Goal: Task Accomplishment & Management: Complete application form

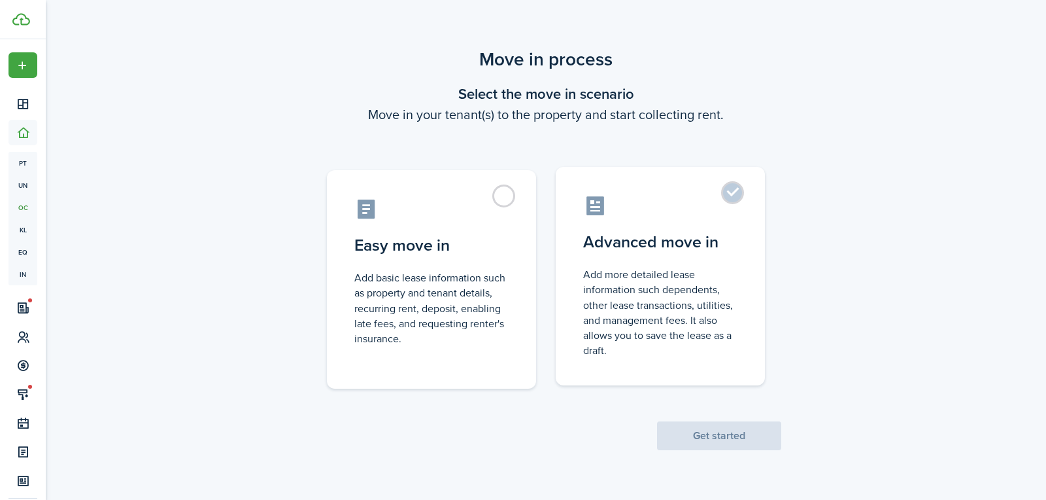
click at [730, 199] on label "Advanced move in Add more detailed lease information such dependents, other lea…" at bounding box center [660, 276] width 209 height 218
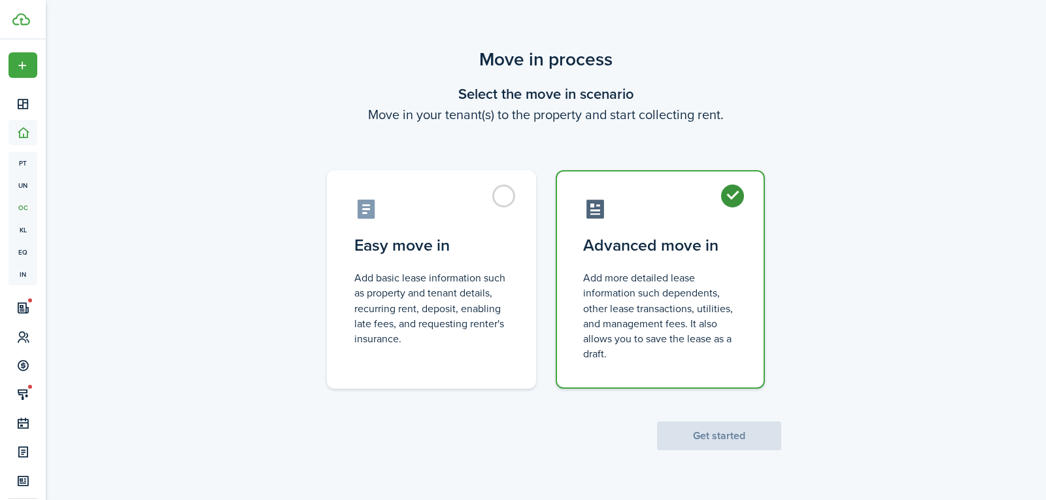
radio input "true"
click at [718, 438] on button "Get started" at bounding box center [719, 435] width 124 height 29
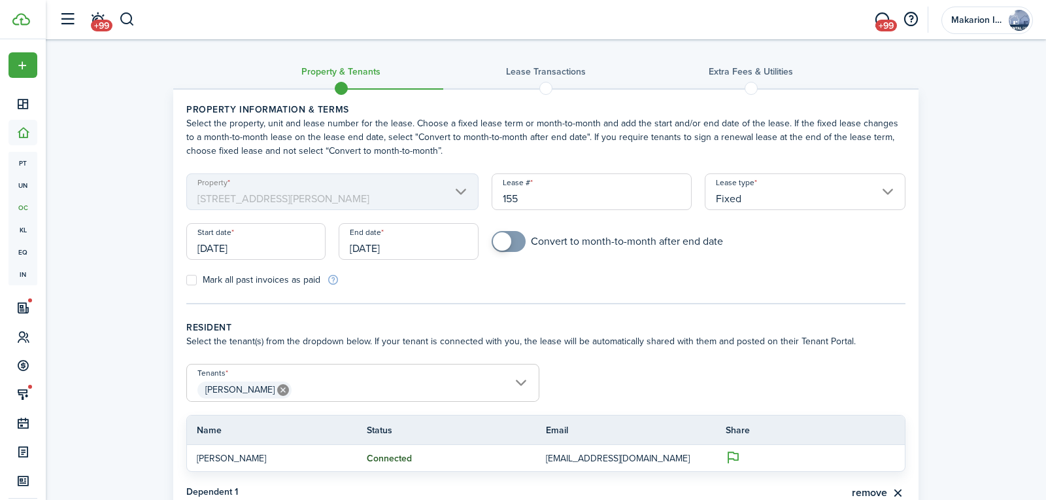
click at [294, 243] on input "[DATE]" at bounding box center [255, 241] width 139 height 37
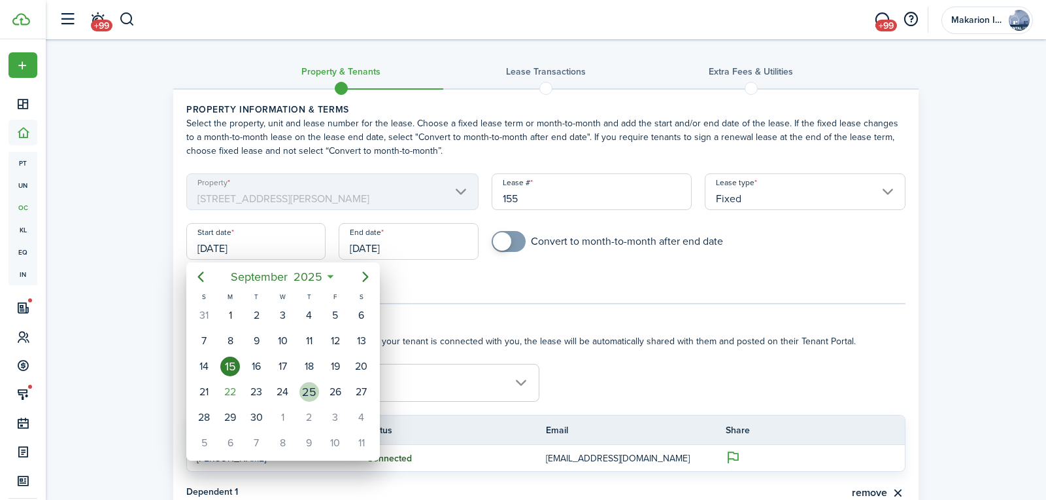
click at [313, 389] on div "25" at bounding box center [310, 392] width 20 height 20
type input "[DATE]"
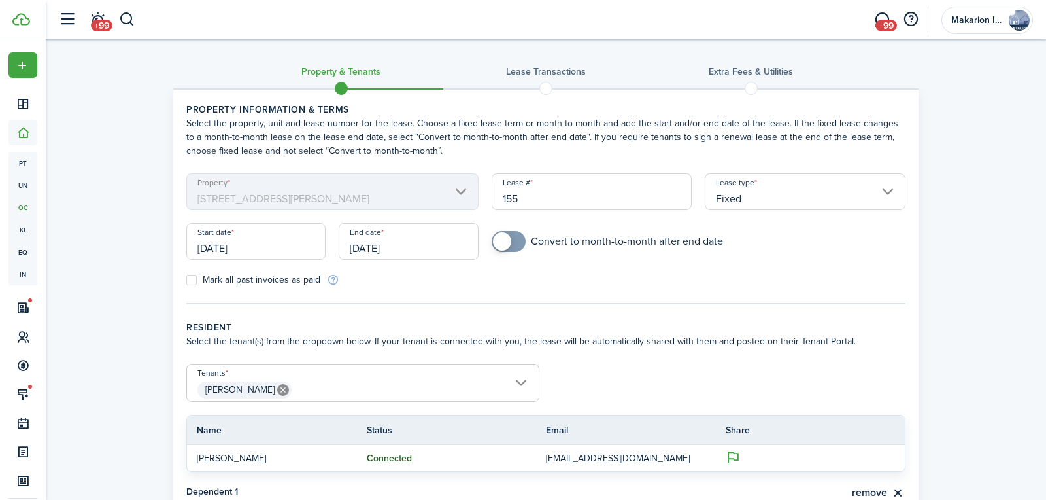
click at [515, 239] on span at bounding box center [508, 241] width 13 height 21
checkbox input "false"
click at [504, 241] on span at bounding box center [508, 241] width 13 height 21
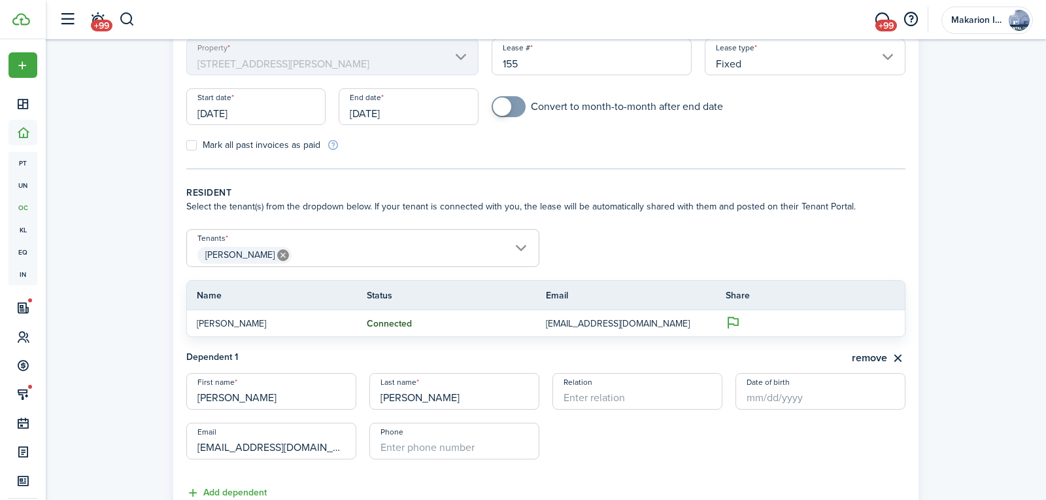
scroll to position [139, 0]
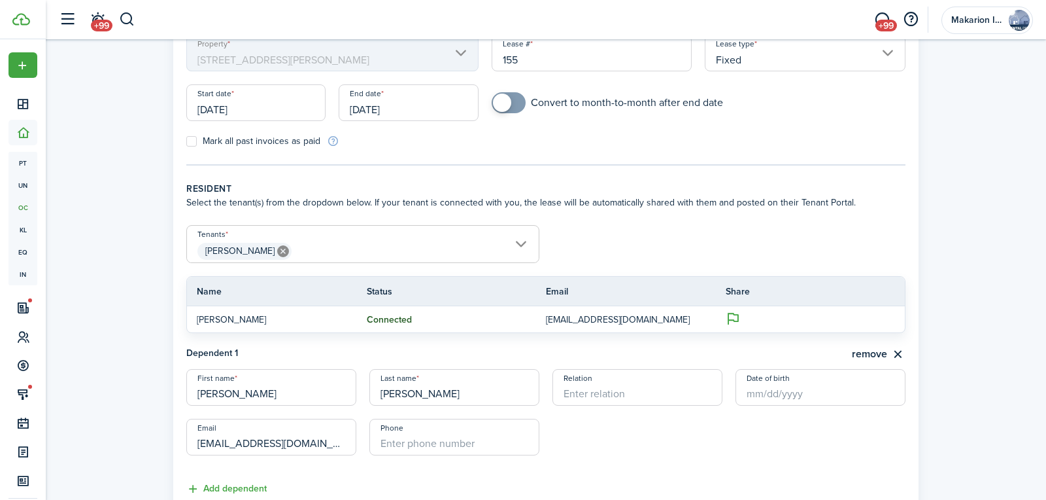
click at [376, 110] on input "[DATE]" at bounding box center [408, 102] width 139 height 37
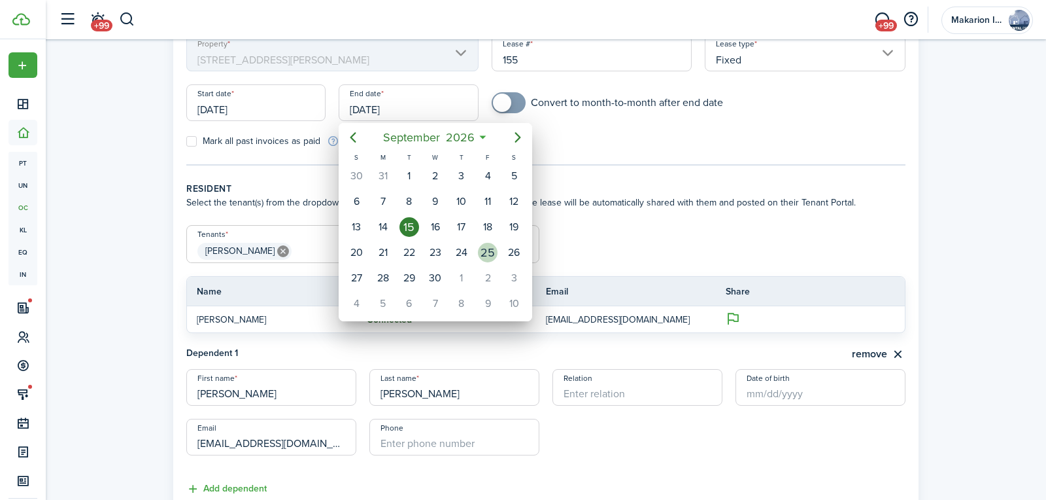
click at [479, 245] on div "25" at bounding box center [488, 253] width 20 height 20
type input "[DATE]"
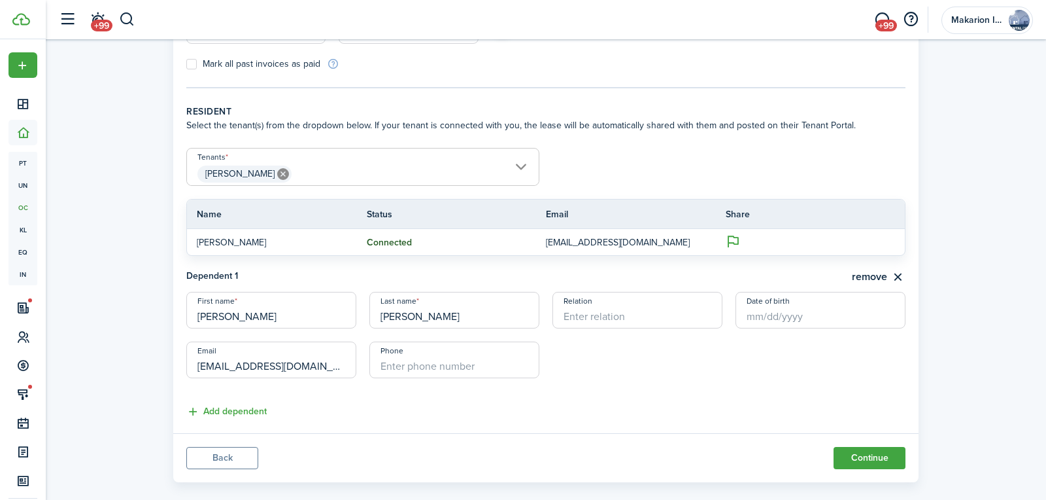
scroll to position [220, 0]
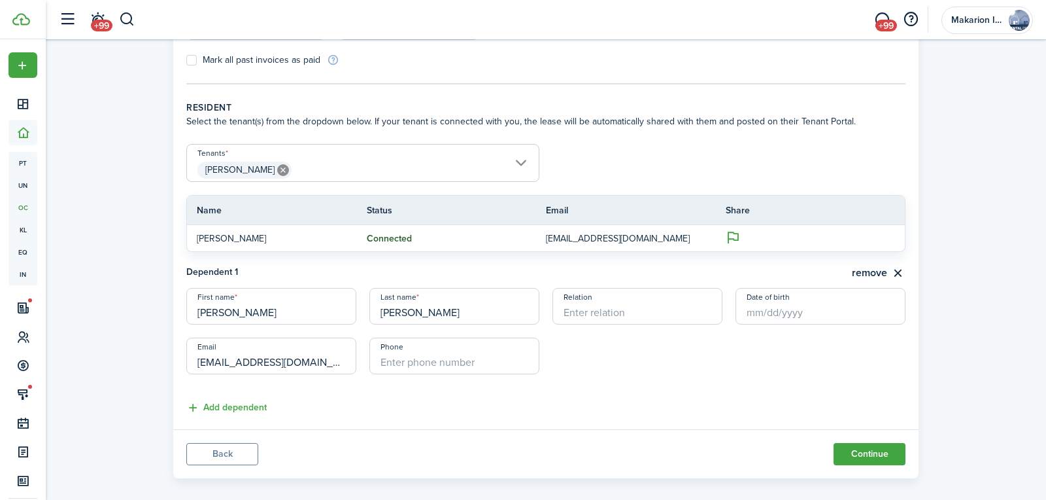
click at [522, 159] on span "[PERSON_NAME]" at bounding box center [363, 170] width 352 height 22
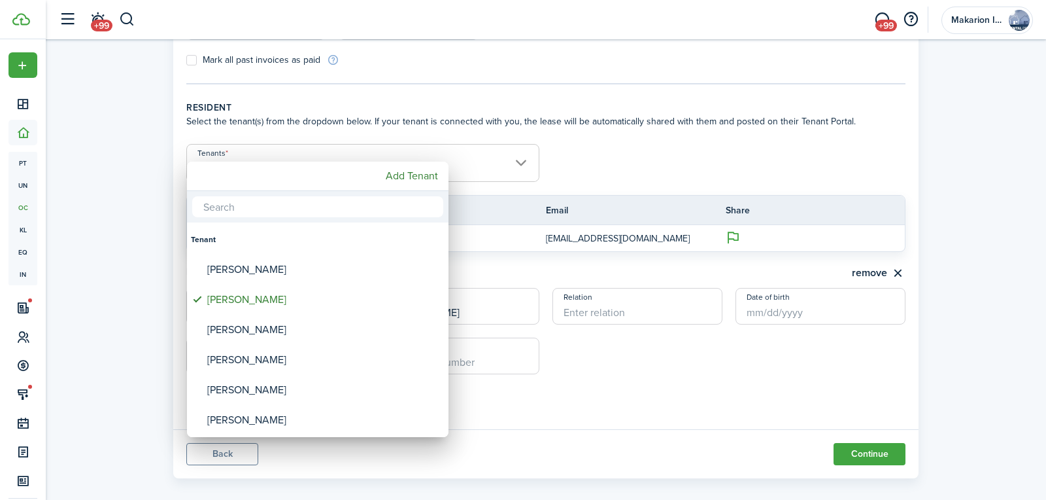
click at [584, 161] on div at bounding box center [523, 249] width 1256 height 709
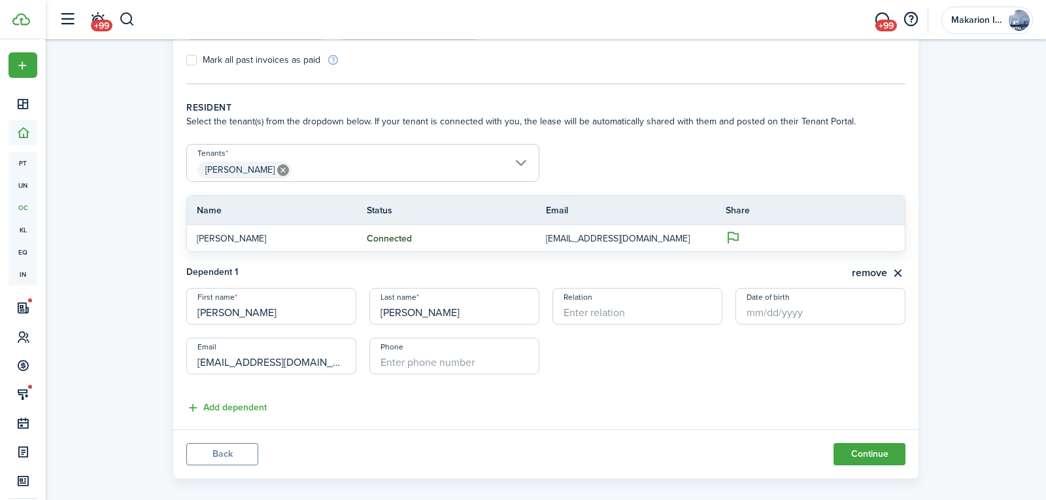
click at [528, 163] on span "[PERSON_NAME]" at bounding box center [363, 170] width 352 height 22
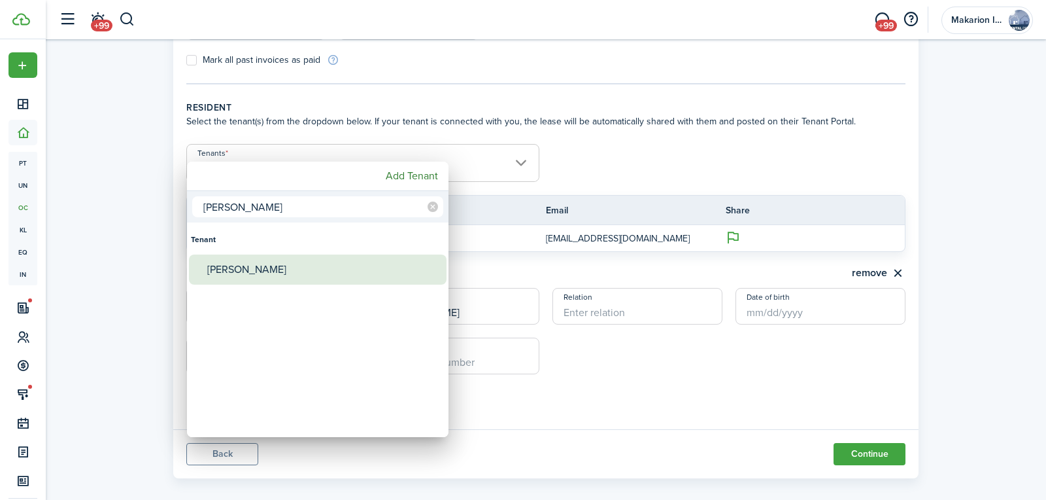
type input "[PERSON_NAME]"
click at [288, 265] on div "[PERSON_NAME]" at bounding box center [323, 269] width 232 height 30
type input "[PERSON_NAME], [PERSON_NAME]"
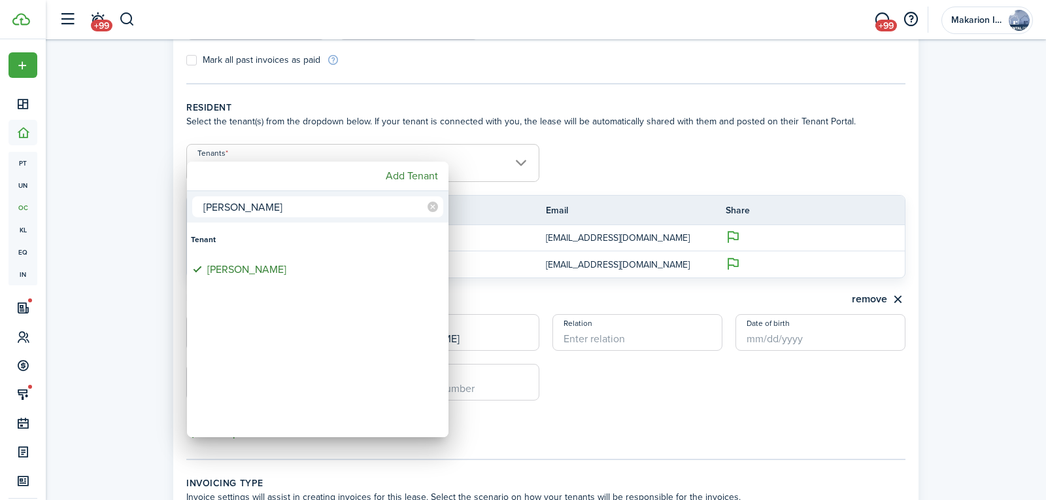
click at [638, 156] on div at bounding box center [523, 249] width 1256 height 709
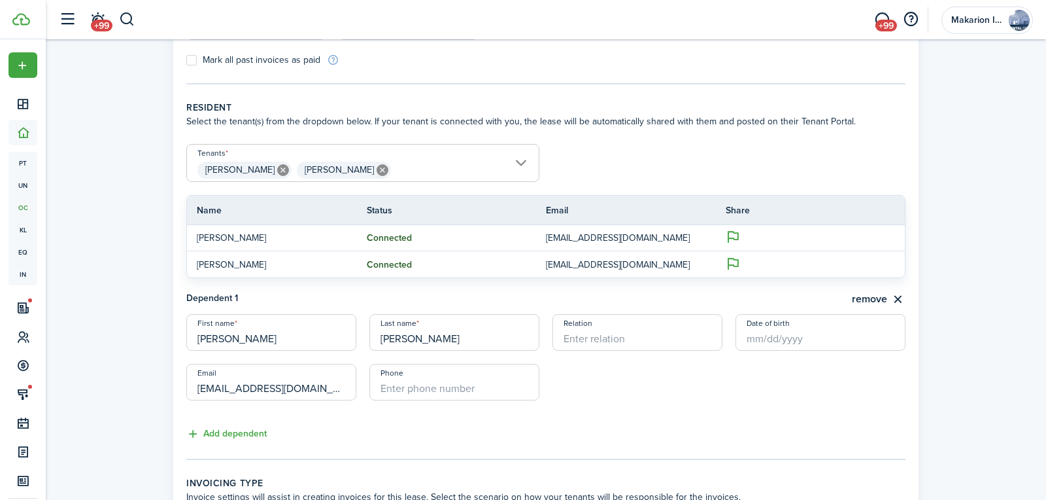
scroll to position [221, 0]
click at [895, 294] on button "remove" at bounding box center [879, 298] width 54 height 16
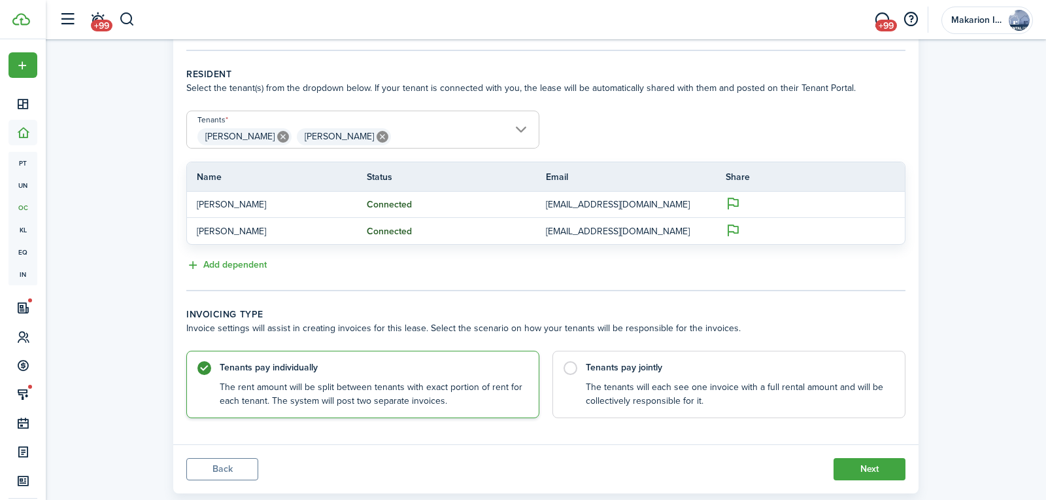
scroll to position [279, 0]
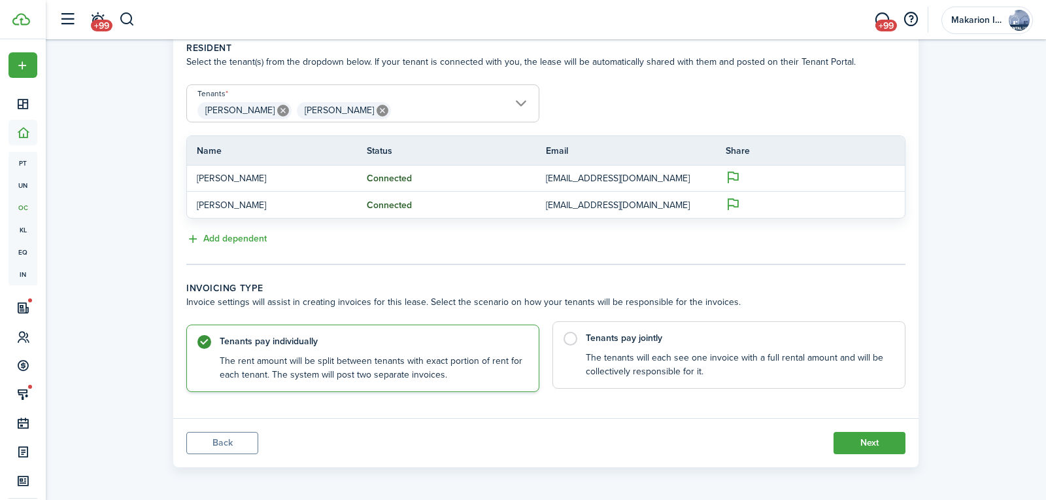
click at [575, 337] on label "Tenants pay jointly The tenants will each see one invoice with a full rental am…" at bounding box center [729, 354] width 353 height 67
radio input "false"
radio input "true"
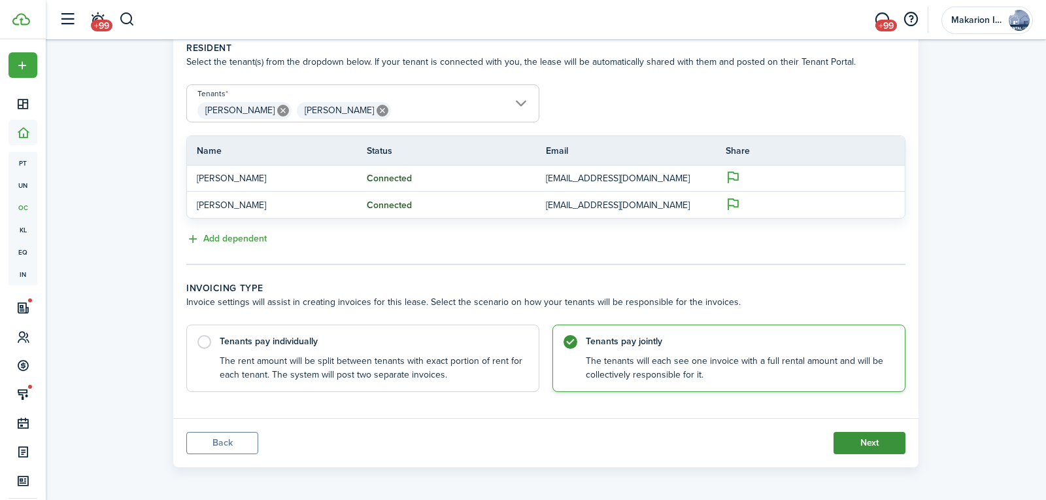
click at [870, 440] on button "Next" at bounding box center [870, 443] width 72 height 22
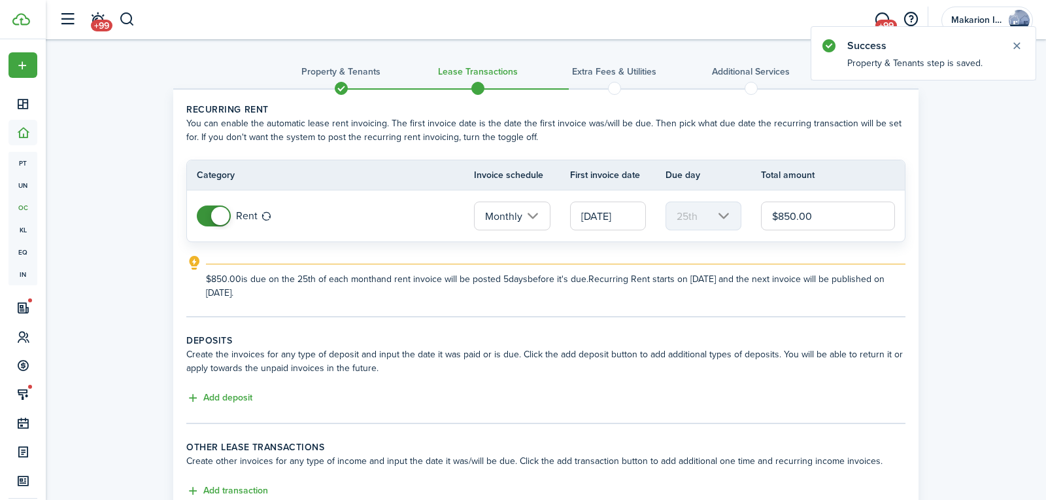
click at [621, 213] on input "[DATE]" at bounding box center [608, 215] width 76 height 29
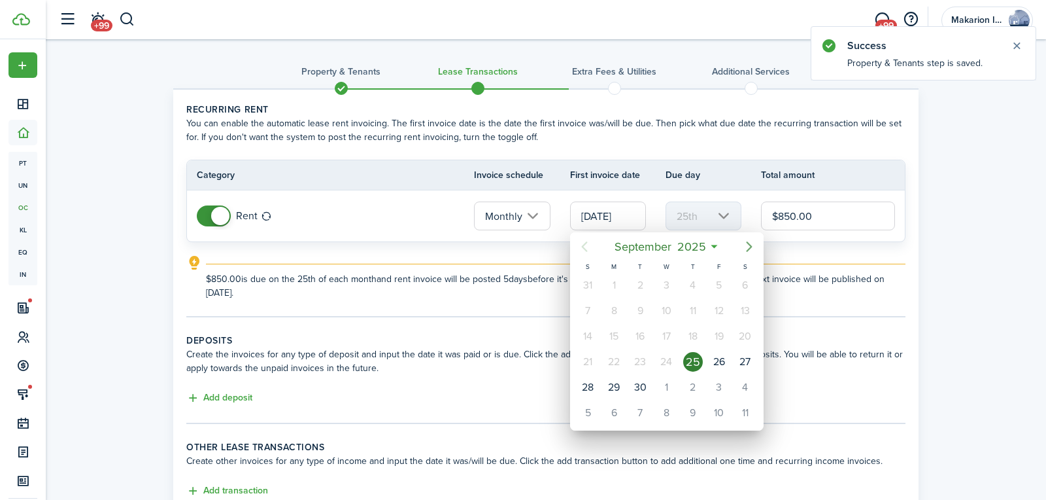
click at [751, 249] on icon "Next page" at bounding box center [750, 247] width 16 height 16
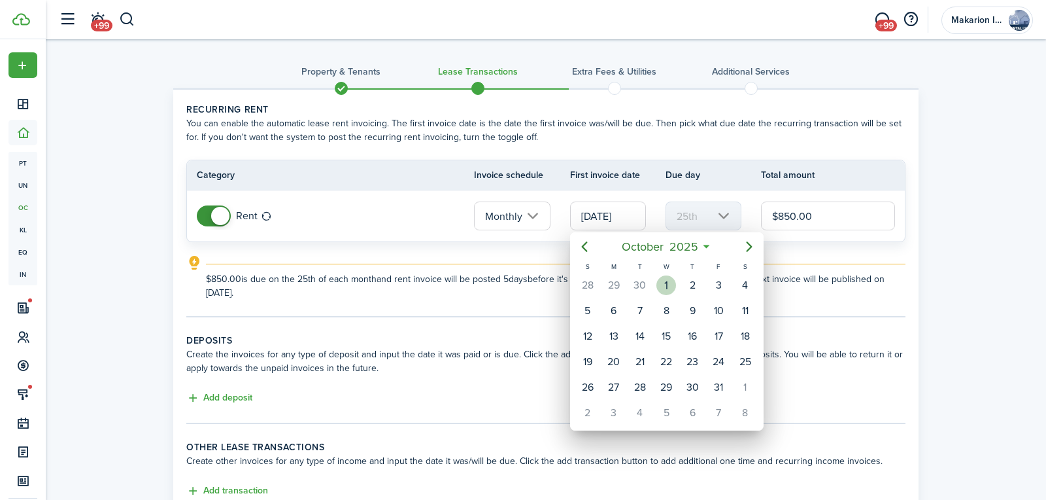
click at [669, 279] on div "1" at bounding box center [667, 285] width 20 height 20
type input "[DATE]"
type input "1st"
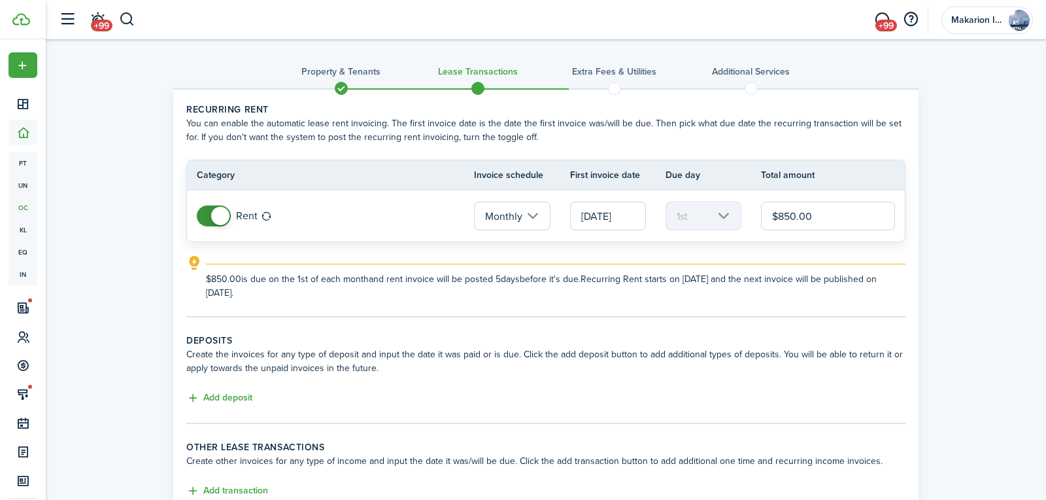
click at [791, 215] on input "$850.00" at bounding box center [828, 215] width 134 height 29
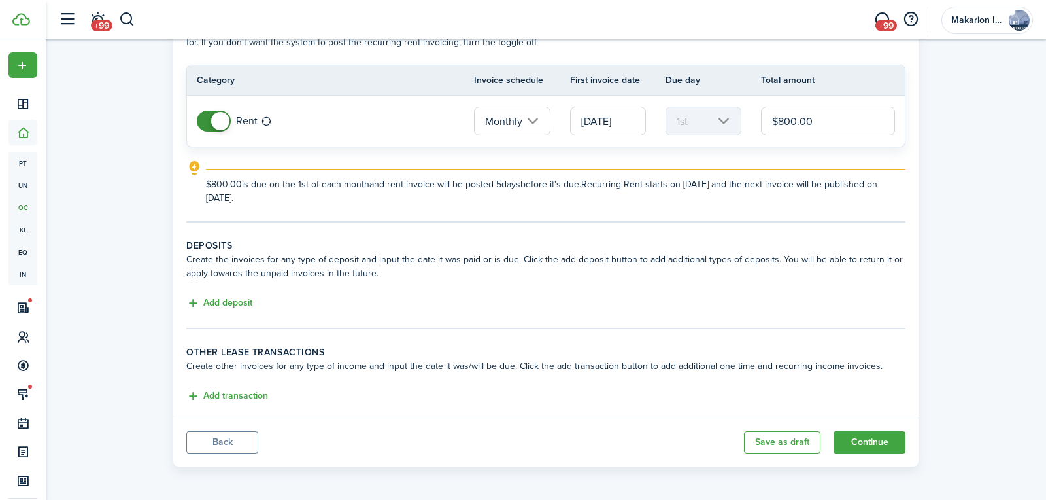
scroll to position [95, 0]
type input "$800.00"
click at [247, 299] on button "Add deposit" at bounding box center [219, 302] width 66 height 15
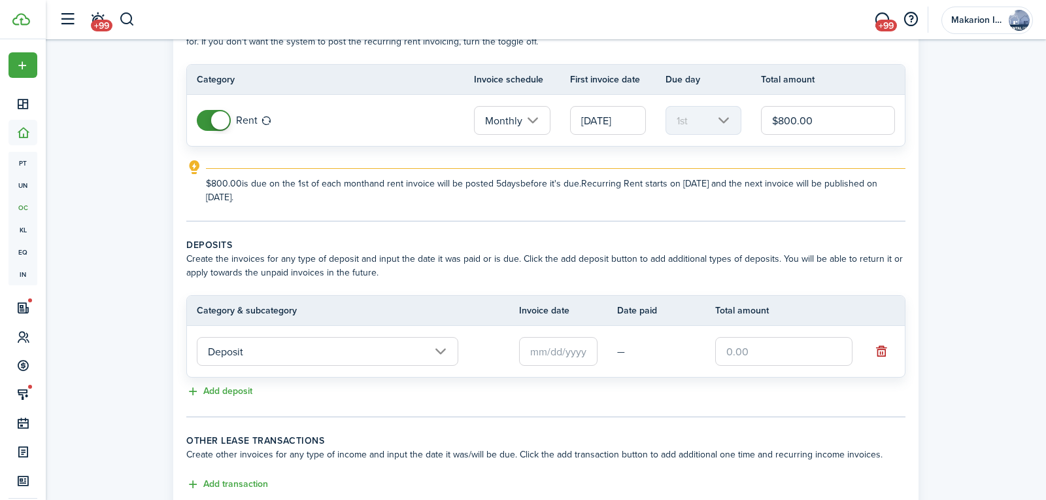
click at [256, 346] on input "Deposit" at bounding box center [328, 351] width 262 height 29
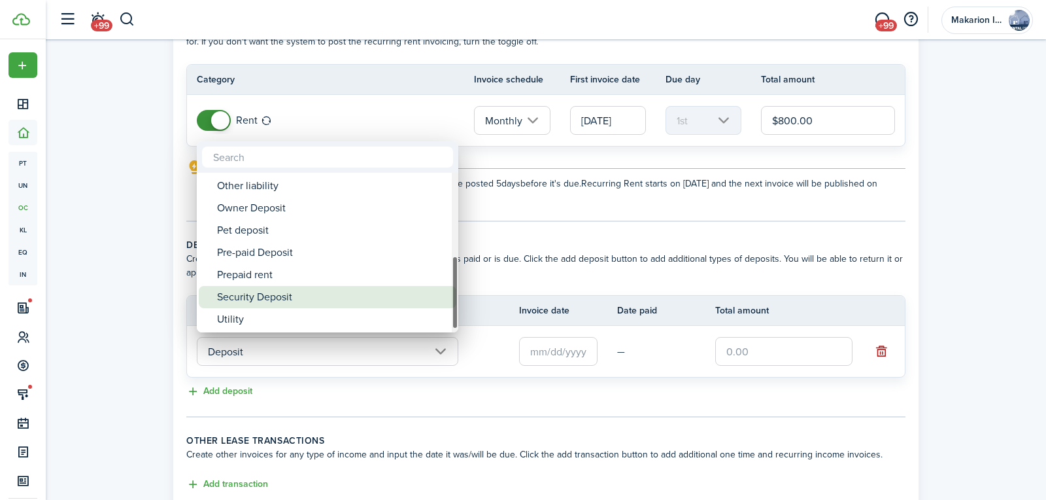
click at [253, 295] on div "Security Deposit" at bounding box center [333, 297] width 232 height 22
type input "Deposit / Security Deposit"
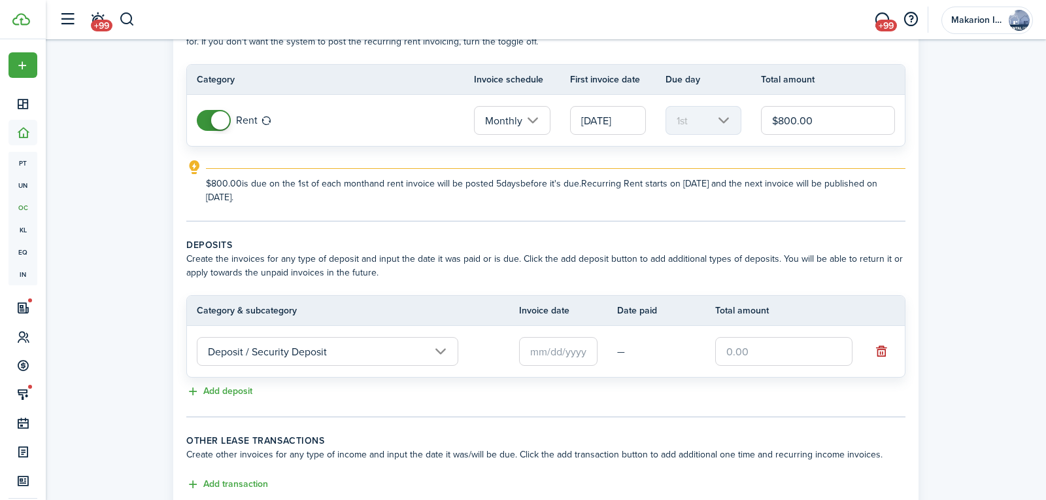
click at [557, 355] on input "text" at bounding box center [558, 351] width 78 height 29
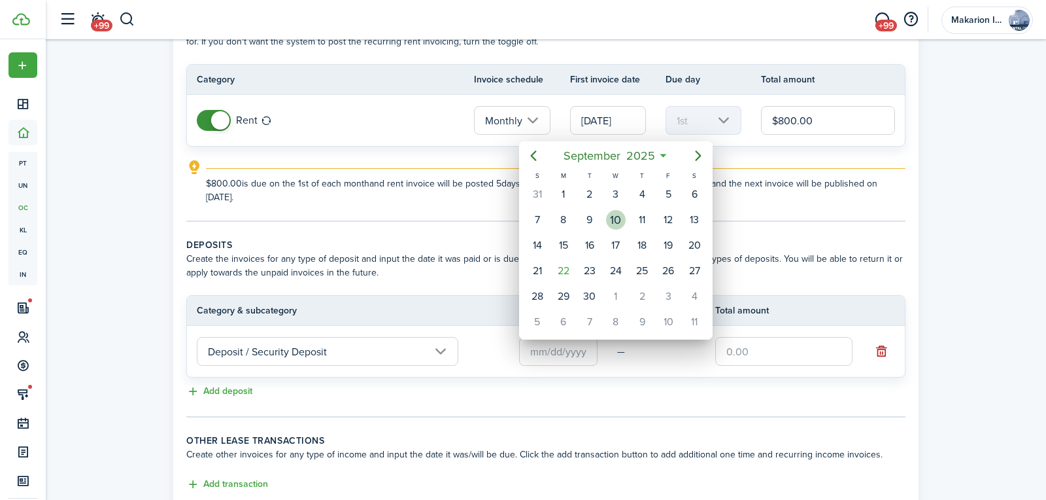
click at [621, 213] on div "10" at bounding box center [616, 220] width 20 height 20
type input "[DATE]"
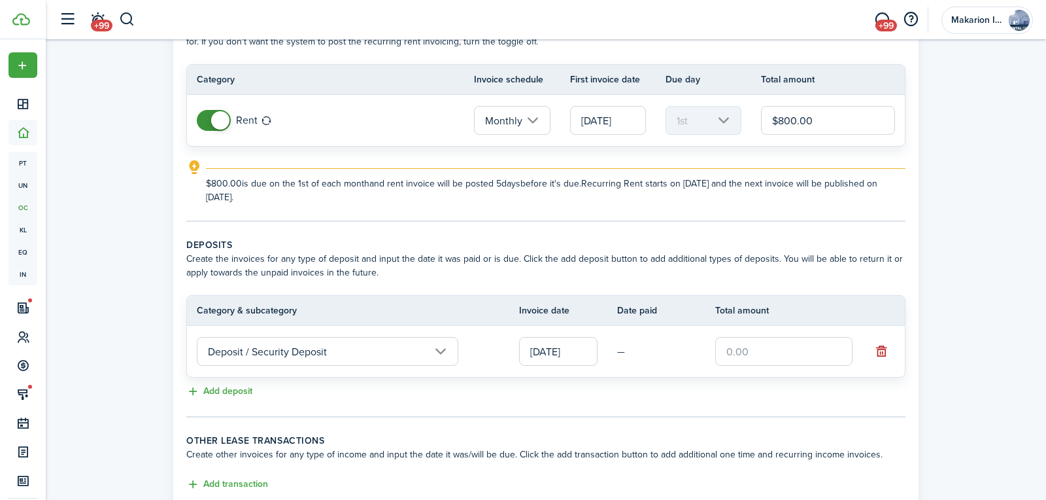
click at [767, 347] on input "text" at bounding box center [784, 351] width 137 height 29
type input "$800.00"
click at [674, 401] on tc-wizard-step "Deposits Create the invoices for any type of deposit and input the date it was …" at bounding box center [545, 327] width 719 height 179
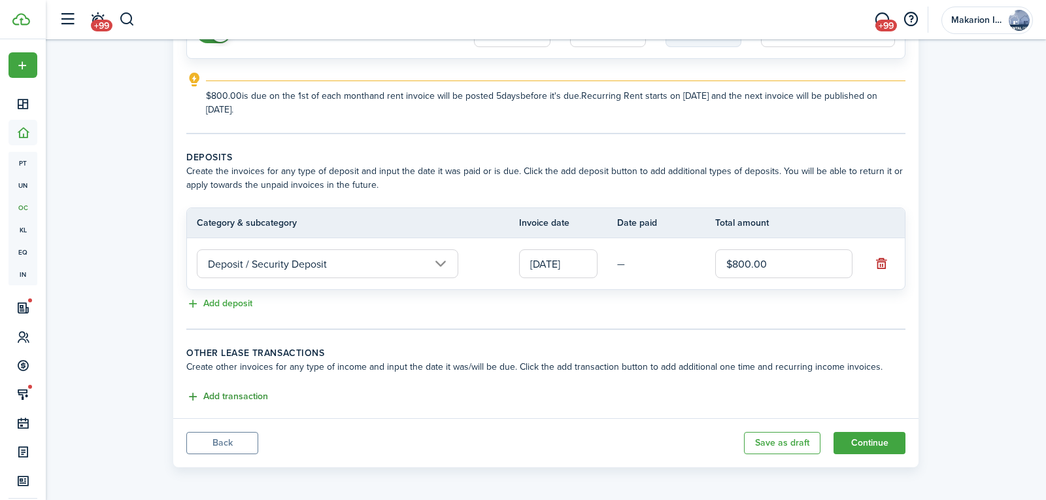
click at [252, 394] on button "Add transaction" at bounding box center [227, 396] width 82 height 15
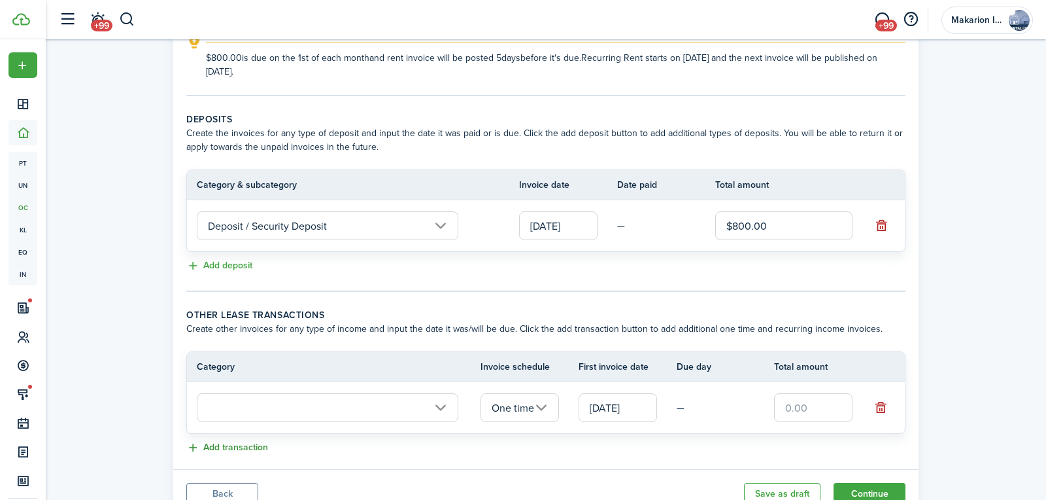
scroll to position [271, 0]
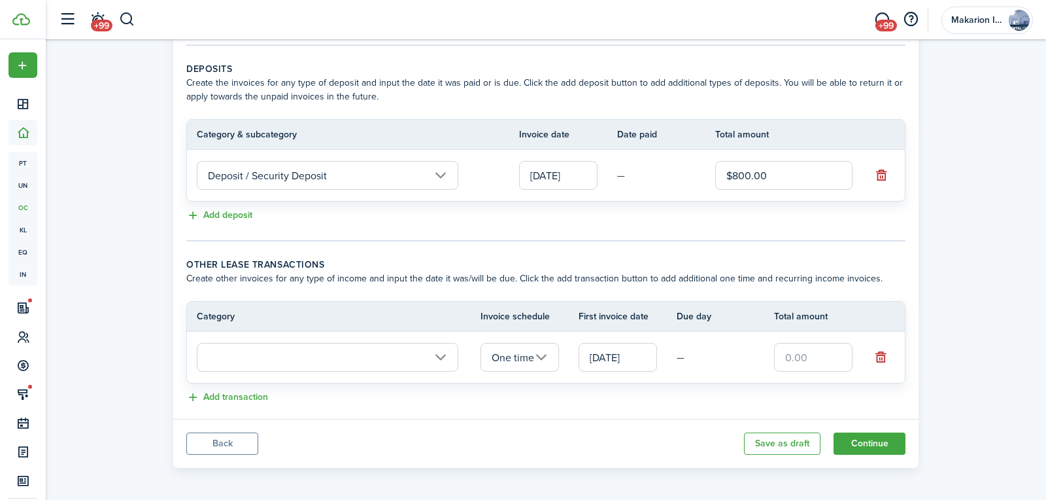
click at [258, 358] on input "text" at bounding box center [328, 357] width 262 height 29
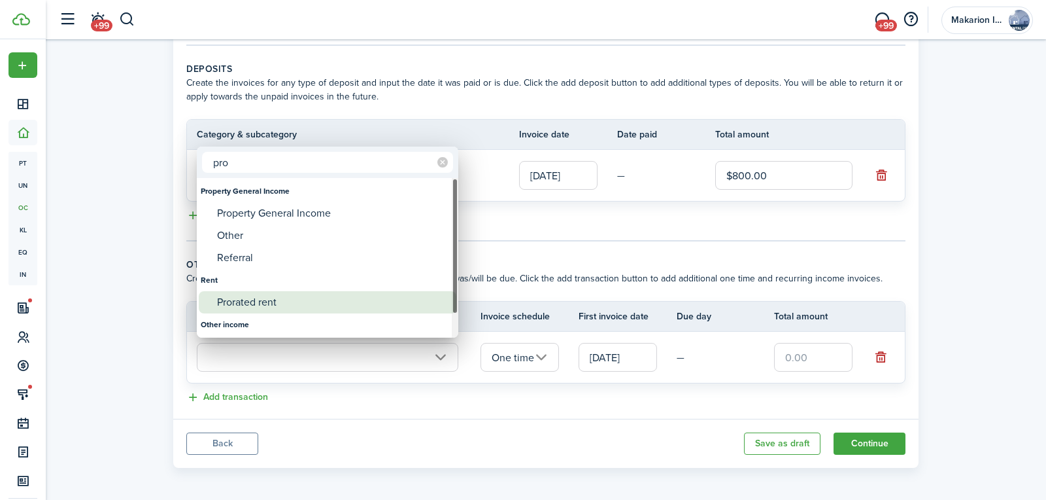
type input "pro"
click at [259, 297] on div "Prorated rent" at bounding box center [333, 302] width 232 height 22
type input "Rent / Prorated rent"
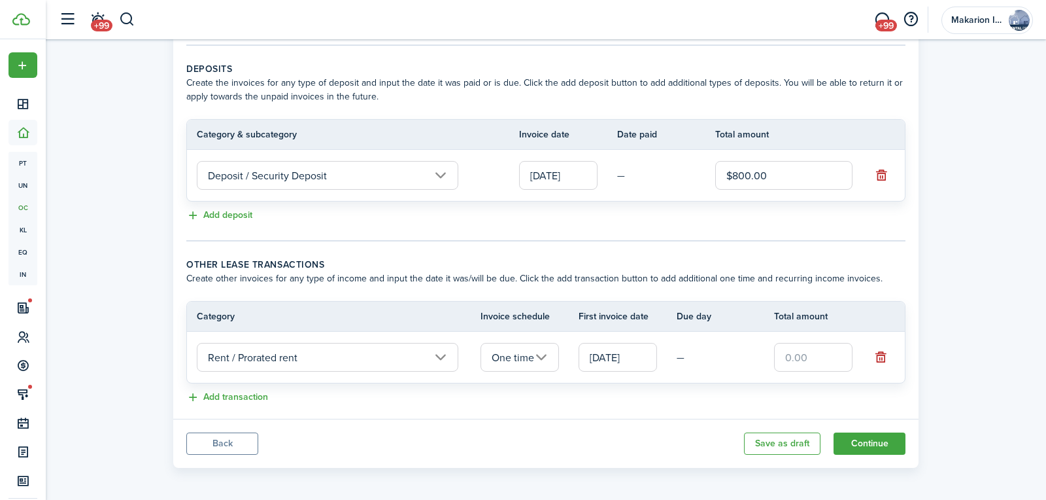
click at [805, 354] on input "text" at bounding box center [813, 357] width 78 height 29
click at [805, 357] on input "text" at bounding box center [813, 357] width 78 height 29
type input "$162.00"
click at [877, 441] on button "Continue" at bounding box center [870, 443] width 72 height 22
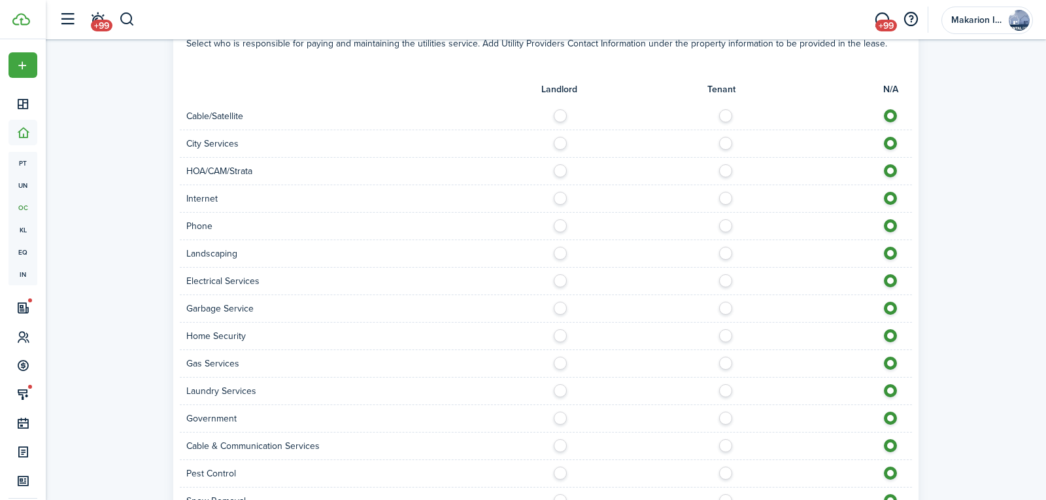
scroll to position [854, 0]
click at [727, 114] on label at bounding box center [729, 111] width 23 height 7
radio input "true"
click at [720, 191] on label at bounding box center [729, 193] width 23 height 7
radio input "true"
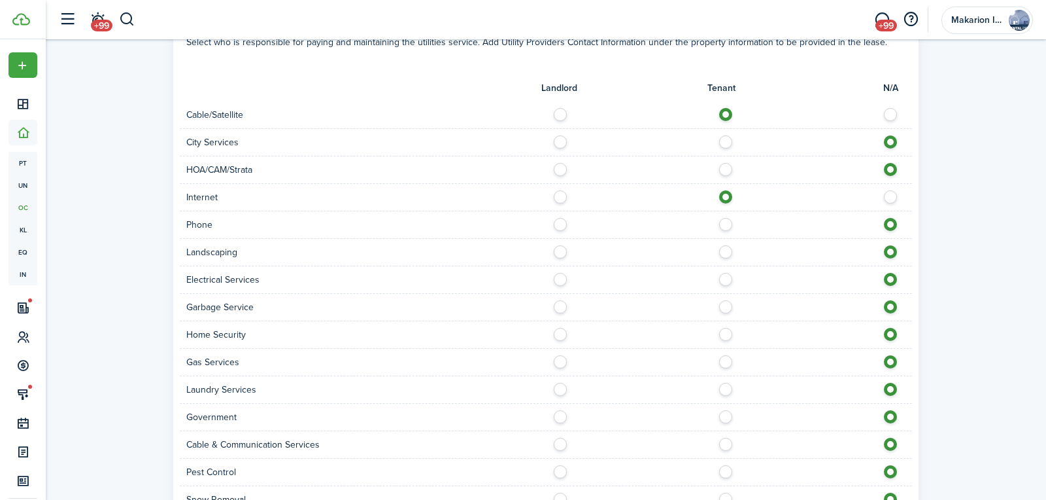
click at [724, 224] on label at bounding box center [729, 221] width 23 height 7
radio input "true"
click at [727, 252] on label at bounding box center [729, 248] width 23 height 7
radio input "true"
click at [729, 279] on label at bounding box center [729, 276] width 23 height 7
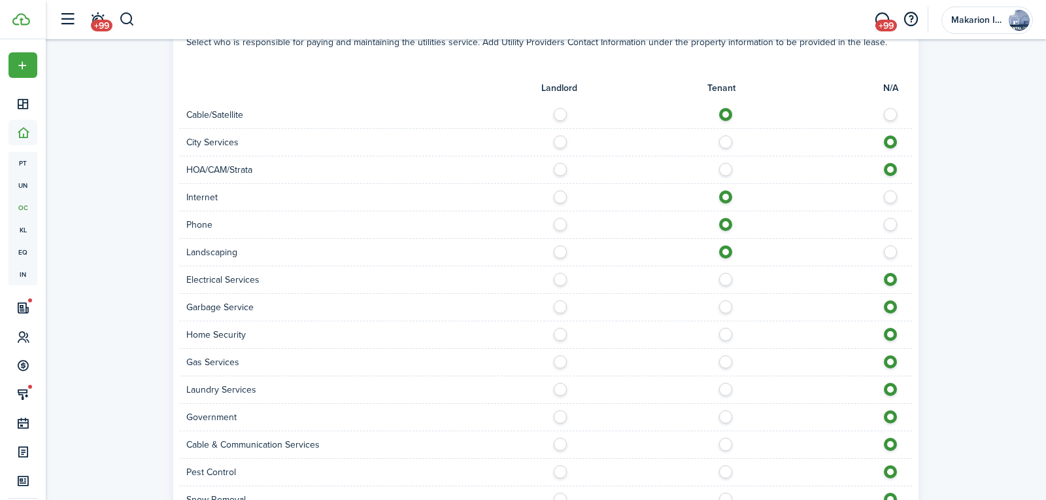
radio input "true"
click at [728, 306] on label at bounding box center [729, 303] width 23 height 7
radio input "true"
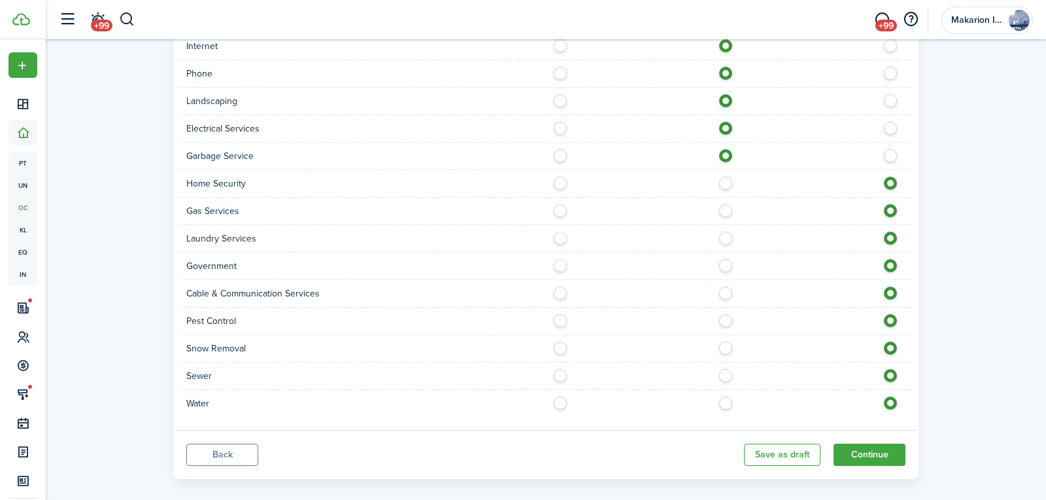
scroll to position [1012, 0]
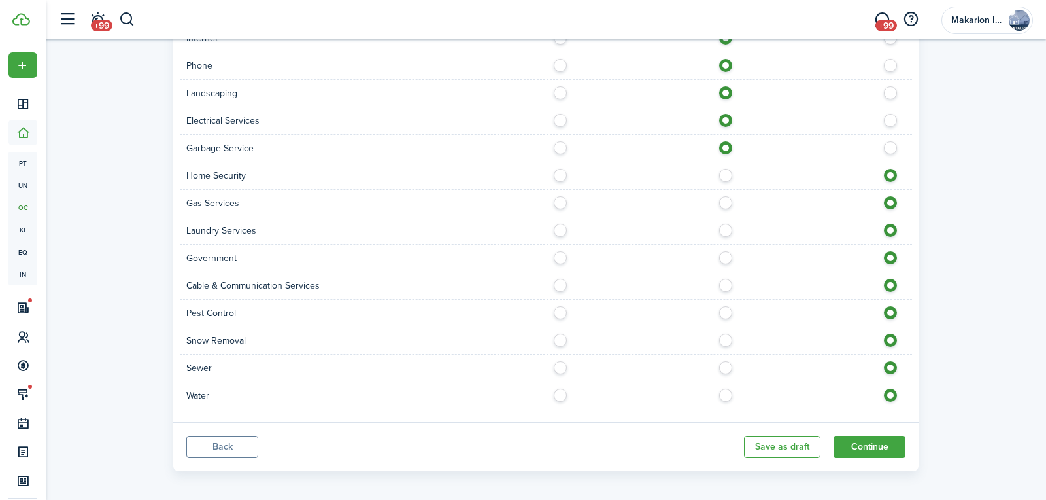
click at [727, 309] on label at bounding box center [729, 309] width 23 height 7
radio input "true"
click at [727, 336] on label at bounding box center [729, 337] width 23 height 7
radio input "true"
click at [559, 389] on label at bounding box center [564, 392] width 23 height 7
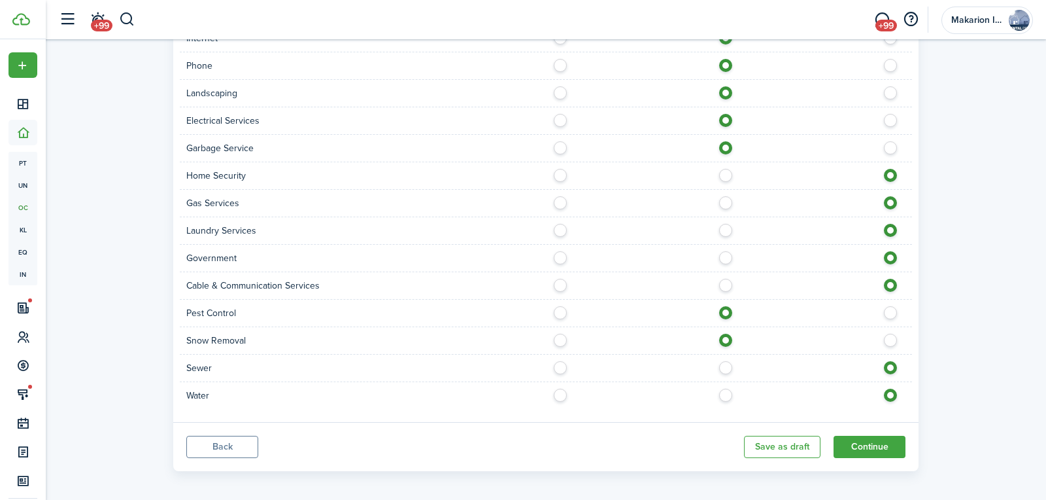
radio input "true"
click at [878, 442] on button "Continue" at bounding box center [870, 447] width 72 height 22
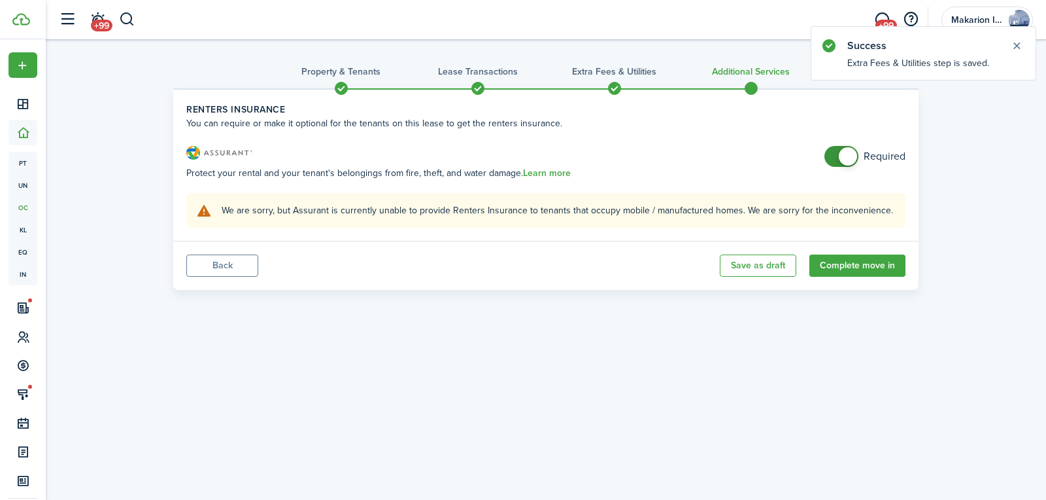
click at [839, 167] on div "Required" at bounding box center [865, 163] width 81 height 34
checkbox input "false"
click at [837, 154] on span at bounding box center [841, 156] width 13 height 21
click at [872, 268] on button "Complete move in" at bounding box center [858, 265] width 96 height 22
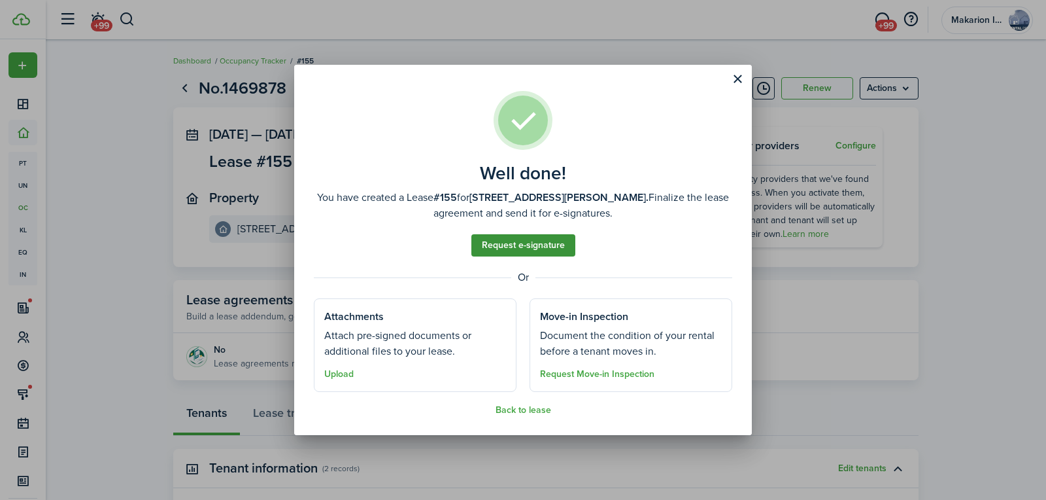
click at [562, 247] on link "Request e-signature" at bounding box center [524, 245] width 104 height 22
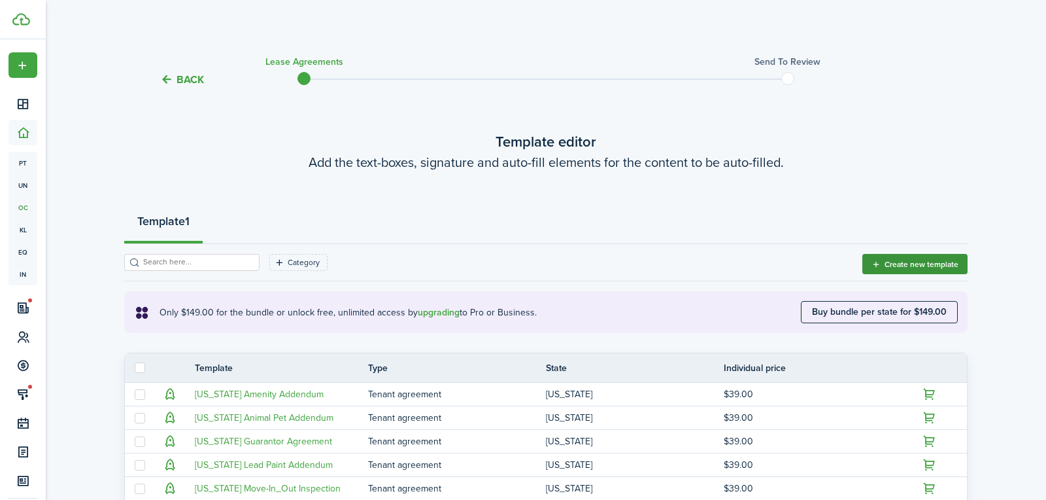
click at [894, 260] on button "Create new template" at bounding box center [915, 264] width 105 height 20
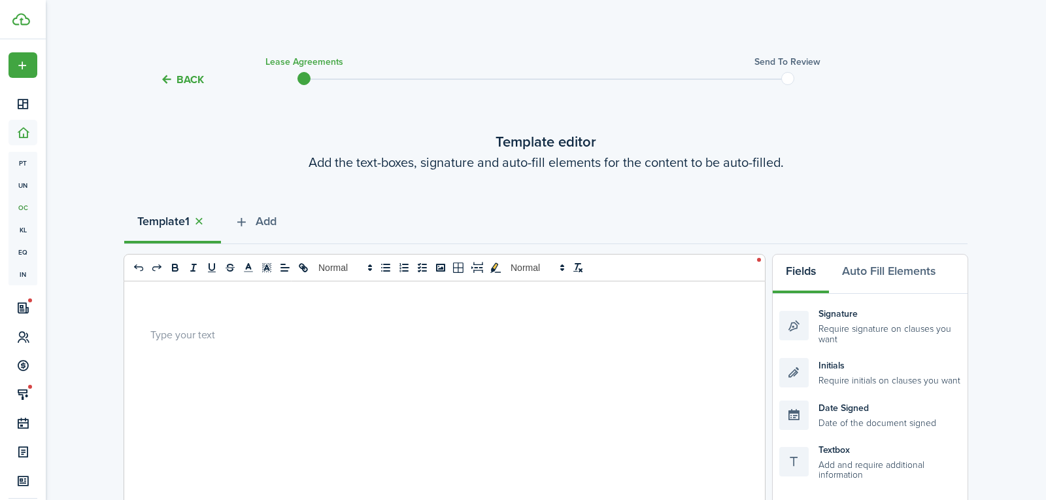
click at [500, 328] on p at bounding box center [439, 334] width 579 height 14
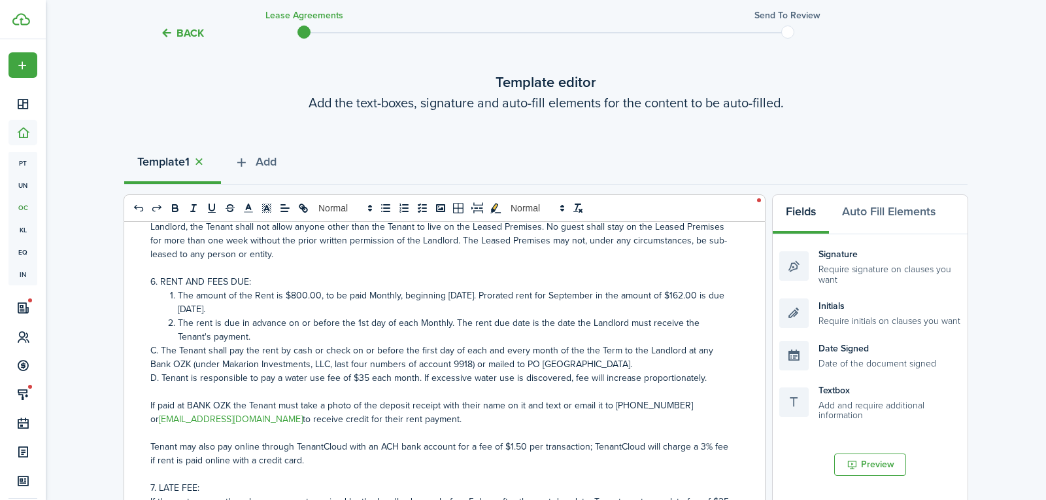
scroll to position [316, 0]
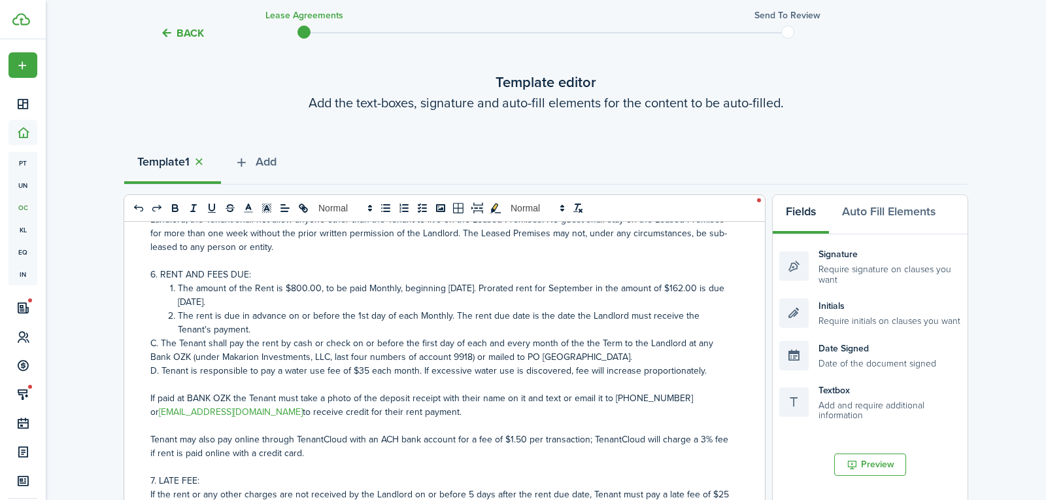
click at [178, 286] on li "The amount of the Rent is $800.00, to be paid Monthly, beginning [DATE]. Prorat…" at bounding box center [446, 294] width 565 height 27
click at [175, 313] on li "The rent is due in advance on or before the 1st day of each Monthly. The rent d…" at bounding box center [446, 322] width 565 height 27
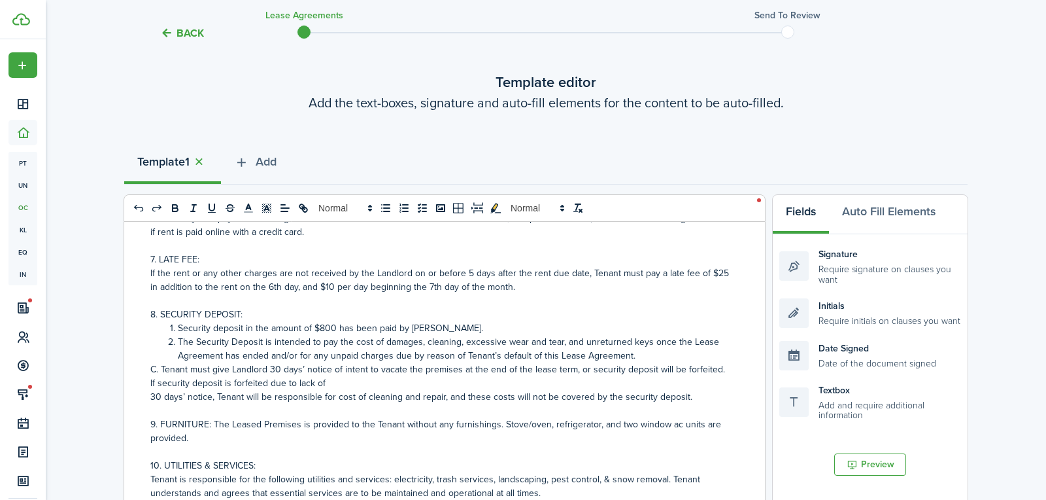
scroll to position [538, 0]
click at [178, 328] on li "Security deposit in the amount of $800 has been paid by [PERSON_NAME]." at bounding box center [446, 327] width 565 height 14
click at [177, 343] on li "The Security Deposit is intended to pay the cost of damages, cleaning, excessiv…" at bounding box center [446, 347] width 565 height 27
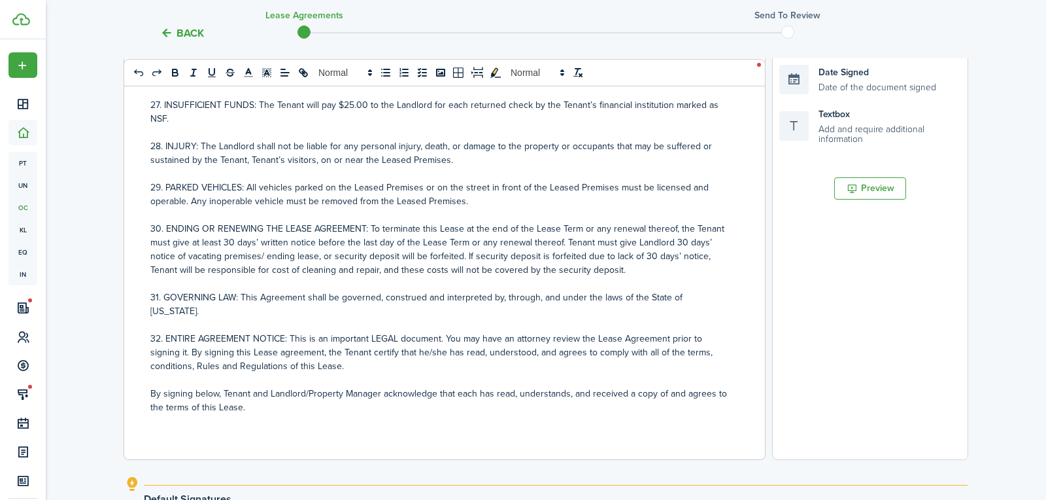
scroll to position [515, 0]
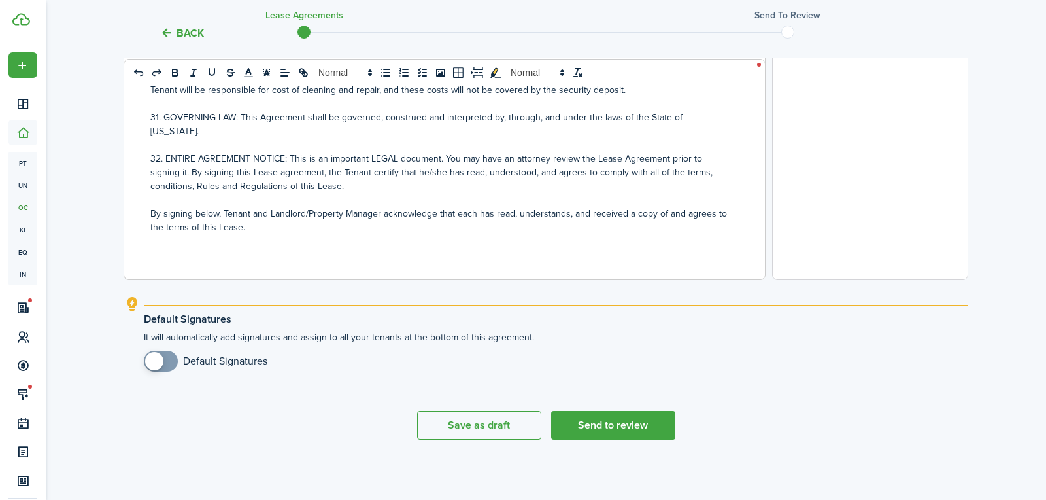
checkbox input "true"
click at [167, 359] on span at bounding box center [160, 361] width 13 height 21
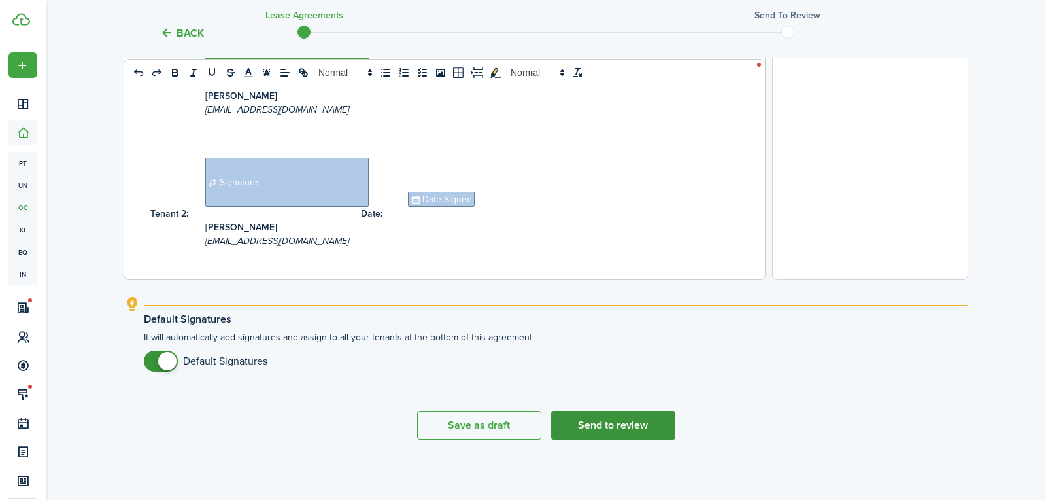
click at [630, 430] on button "Send to review" at bounding box center [613, 425] width 124 height 29
